Goal: Check status

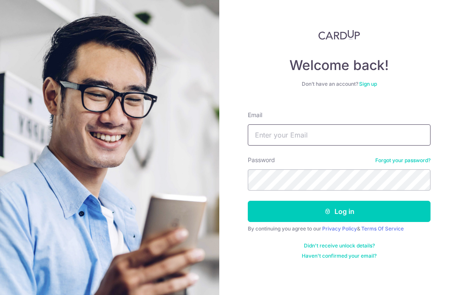
click at [352, 135] on input "Email" at bounding box center [339, 134] width 183 height 21
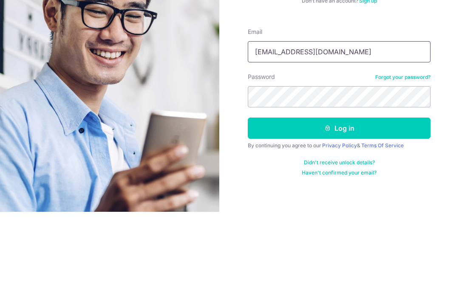
type input "[EMAIL_ADDRESS][DOMAIN_NAME]"
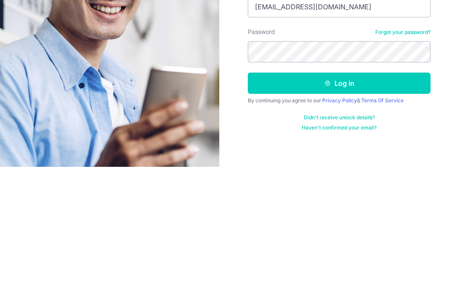
click at [354, 201] on button "Log in" at bounding box center [339, 211] width 183 height 21
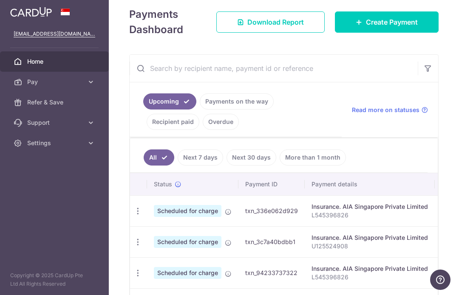
scroll to position [124, 0]
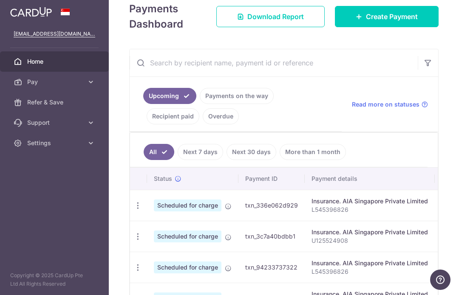
click at [200, 104] on link "Payments on the way" at bounding box center [237, 96] width 74 height 16
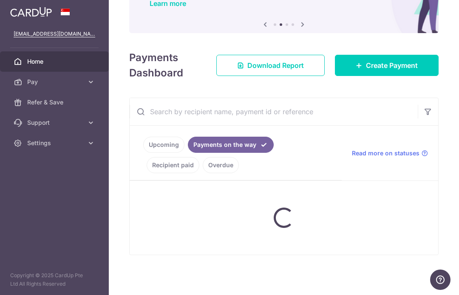
scroll to position [56, 0]
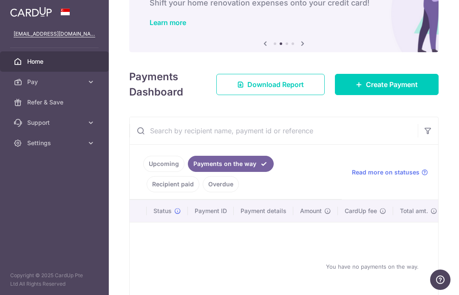
click at [192, 189] on link "Recipient paid" at bounding box center [173, 184] width 53 height 16
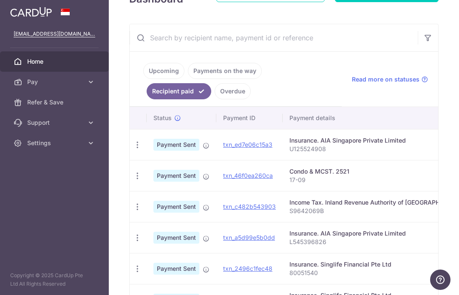
scroll to position [156, 0]
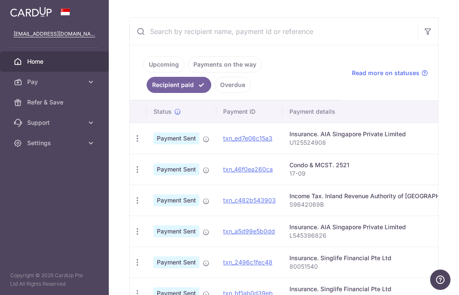
click at [289, 169] on div "Condo & MCST. 2521" at bounding box center [377, 165] width 176 height 8
click at [289, 175] on p "17-09" at bounding box center [377, 173] width 176 height 8
click at [133, 172] on icon "button" at bounding box center [137, 169] width 9 height 9
click at [154, 197] on span "PDF Receipt" at bounding box center [183, 193] width 58 height 8
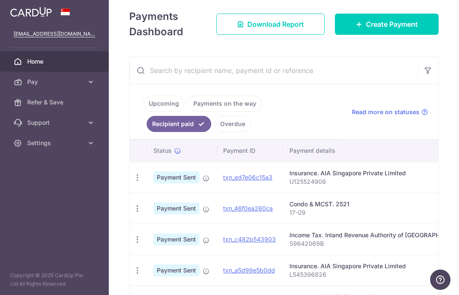
click at [248, 116] on link "Overdue" at bounding box center [232, 124] width 36 height 16
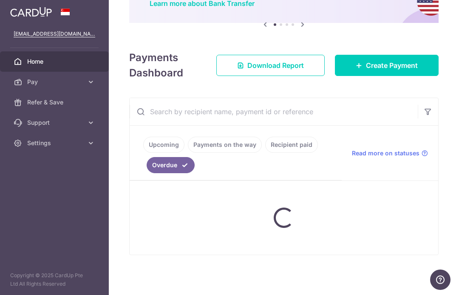
scroll to position [56, 0]
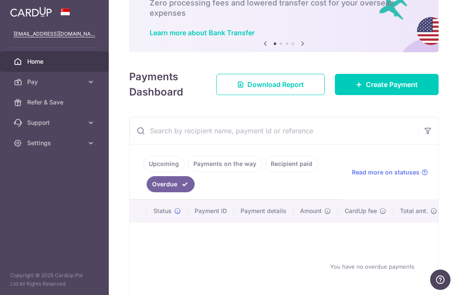
click at [143, 172] on link "Upcoming" at bounding box center [163, 164] width 41 height 16
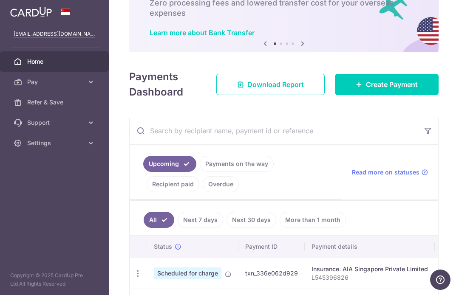
click at [0, 0] on icon "button" at bounding box center [0, 0] width 0 height 0
click at [92, 81] on icon at bounding box center [91, 82] width 8 height 8
click at [79, 100] on span "Payments" at bounding box center [55, 102] width 56 height 8
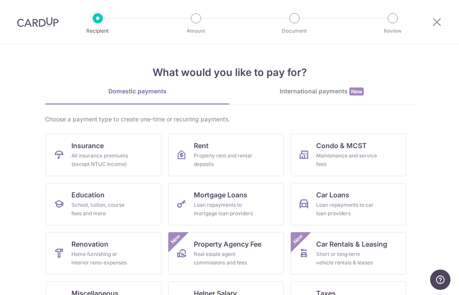
click at [440, 21] on icon at bounding box center [437, 22] width 10 height 11
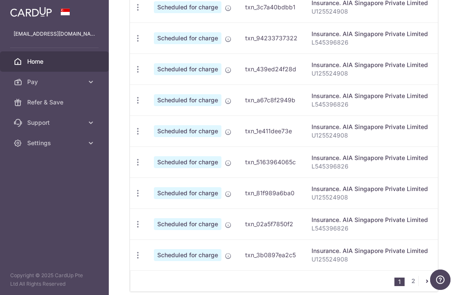
click at [413, 276] on link "2" at bounding box center [413, 281] width 10 height 10
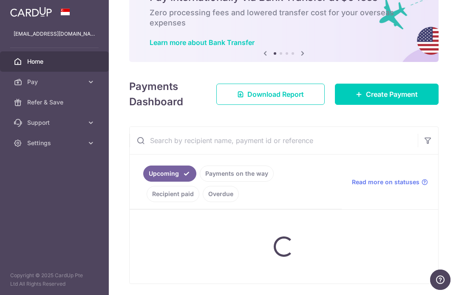
scroll to position [46, 0]
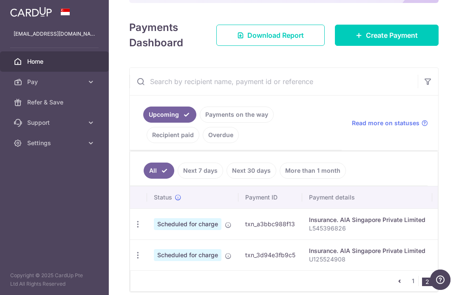
click at [416, 280] on link "1" at bounding box center [413, 281] width 10 height 10
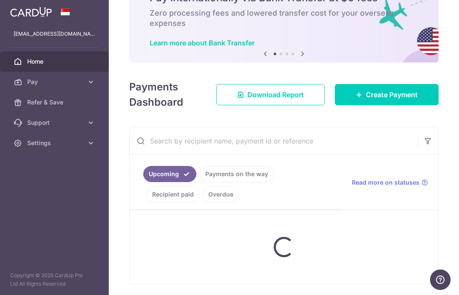
click at [237, 192] on link "Overdue" at bounding box center [221, 194] width 36 height 16
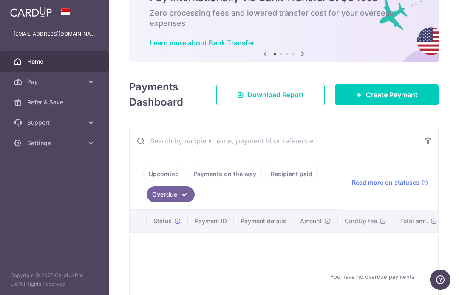
click at [265, 182] on link "Recipient paid" at bounding box center [291, 174] width 53 height 16
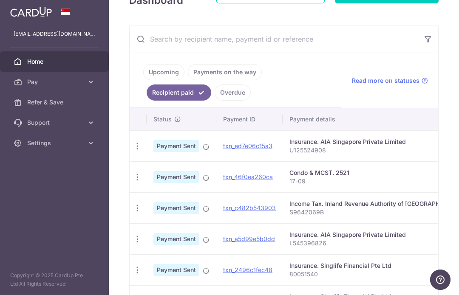
scroll to position [147, 0]
